Goal: Information Seeking & Learning: Learn about a topic

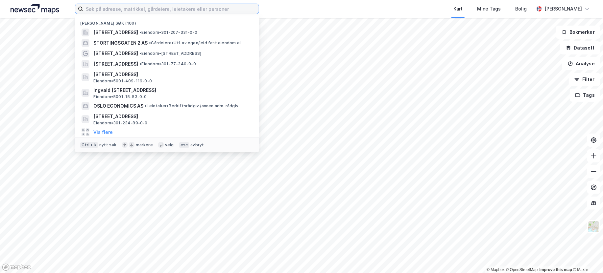
click at [167, 10] on input at bounding box center [170, 9] width 175 height 10
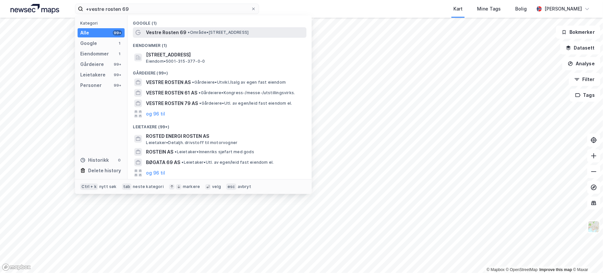
click at [202, 33] on span "• Område • [STREET_ADDRESS]" at bounding box center [218, 32] width 61 height 5
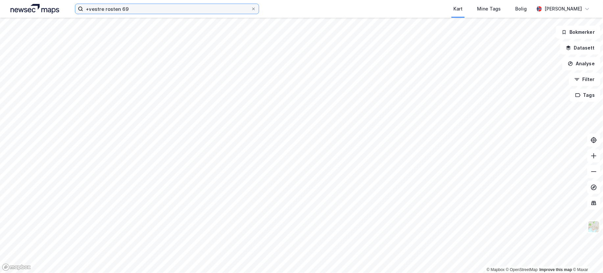
click at [89, 7] on input "+vestre rosten 69" at bounding box center [167, 9] width 168 height 10
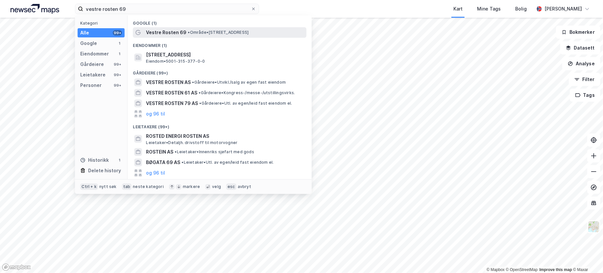
click at [216, 33] on span "• Område • [STREET_ADDRESS]" at bounding box center [218, 32] width 61 height 5
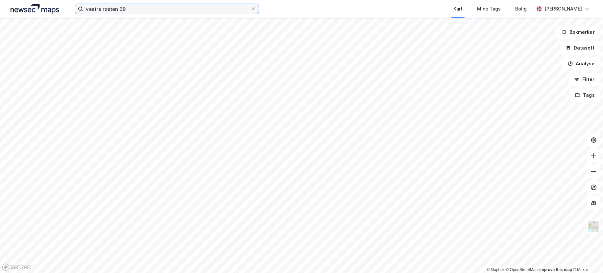
click at [116, 10] on input "vestre rosten 69" at bounding box center [167, 9] width 168 height 10
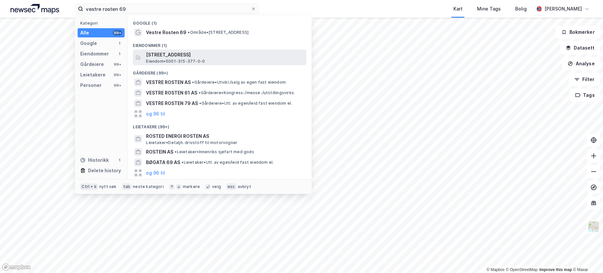
click at [187, 53] on span "[STREET_ADDRESS]" at bounding box center [225, 55] width 158 height 8
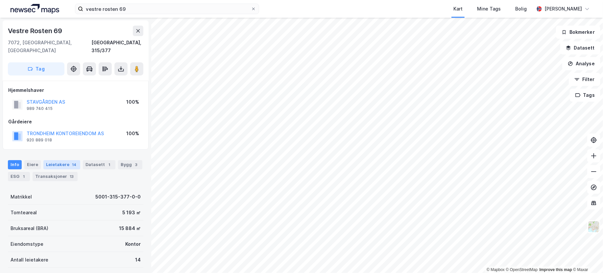
click at [63, 160] on div "Leietakere 14" at bounding box center [61, 164] width 37 height 9
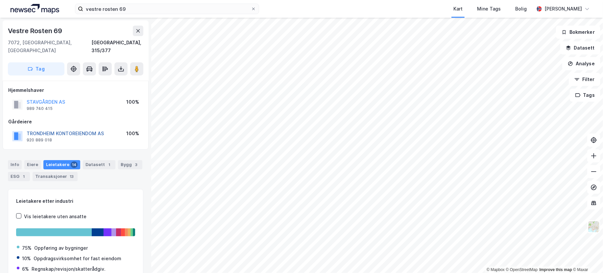
click at [0, 0] on button "TRONDHEIM KONTOREIENDOM AS" at bounding box center [0, 0] width 0 height 0
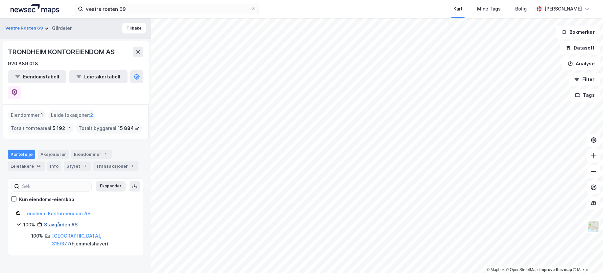
click at [56, 222] on link "Stavgården AS" at bounding box center [61, 225] width 34 height 6
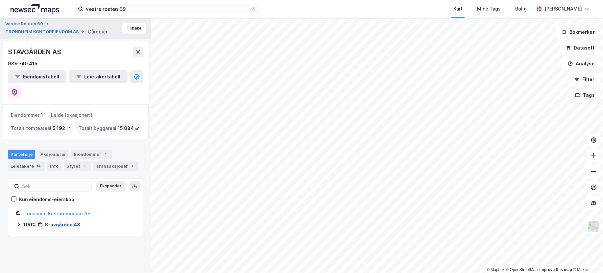
click at [56, 222] on link "Stavgården AS" at bounding box center [62, 225] width 35 height 6
click at [63, 233] on link "[GEOGRAPHIC_DATA], 315/377" at bounding box center [76, 239] width 49 height 13
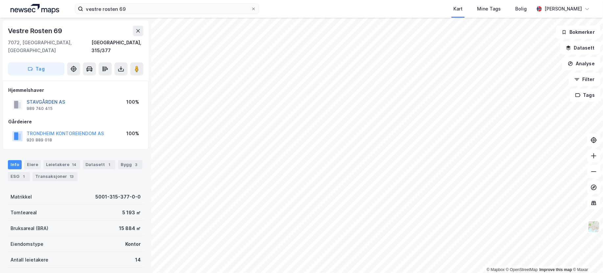
click at [0, 0] on button "STAVGÅRDEN AS" at bounding box center [0, 0] width 0 height 0
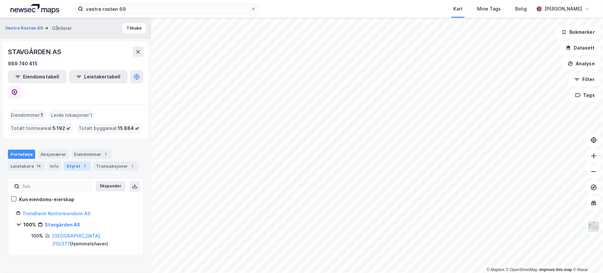
click at [73, 162] on div "Styret 1" at bounding box center [77, 166] width 27 height 9
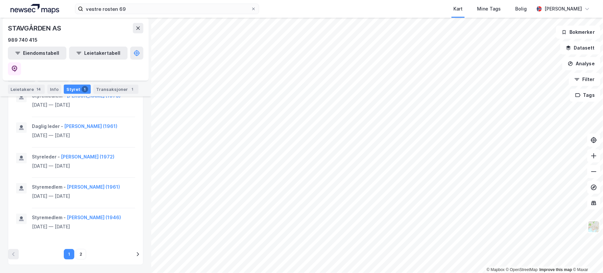
scroll to position [361, 0]
click at [131, 199] on div "Styremedlem - [PERSON_NAME] (1961) [DATE] — [DATE]" at bounding box center [75, 195] width 135 height 25
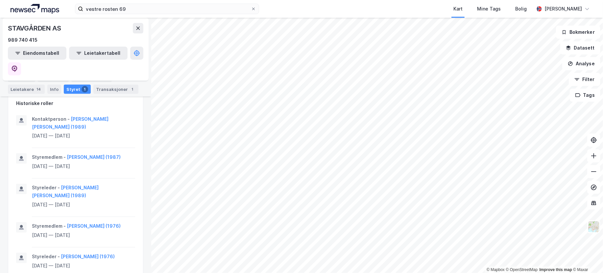
scroll to position [0, 0]
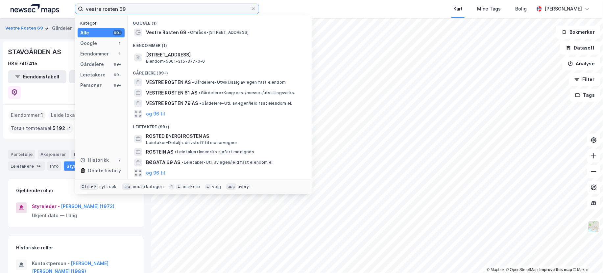
click at [129, 9] on input "vestre rosten 69" at bounding box center [167, 9] width 168 height 10
type input "v"
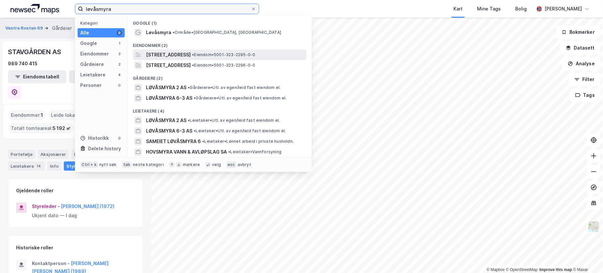
type input "løvåsmyra"
click at [191, 54] on span "[STREET_ADDRESS]" at bounding box center [168, 55] width 45 height 8
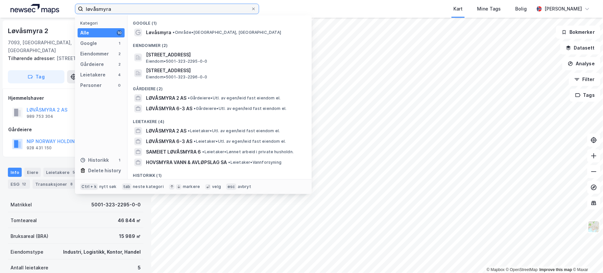
click at [127, 8] on input "løvåsmyra" at bounding box center [167, 9] width 168 height 10
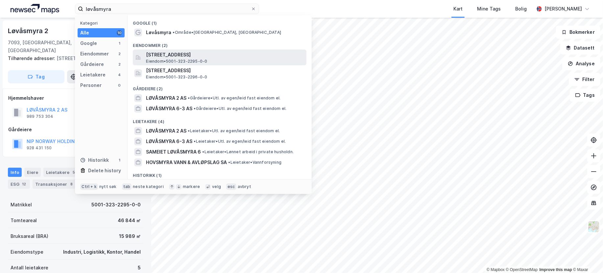
click at [175, 58] on span "[STREET_ADDRESS]" at bounding box center [225, 55] width 158 height 8
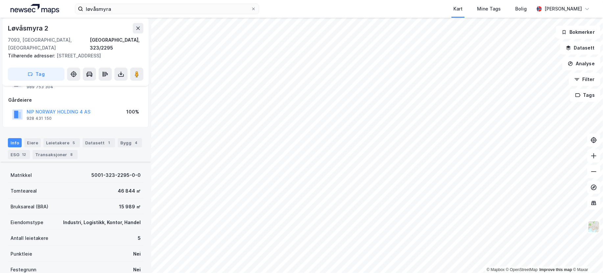
scroll to position [26, 0]
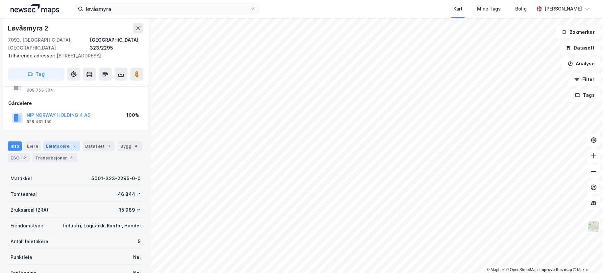
click at [60, 142] on div "Leietakere 5" at bounding box center [61, 146] width 36 height 9
